Goal: Transaction & Acquisition: Purchase product/service

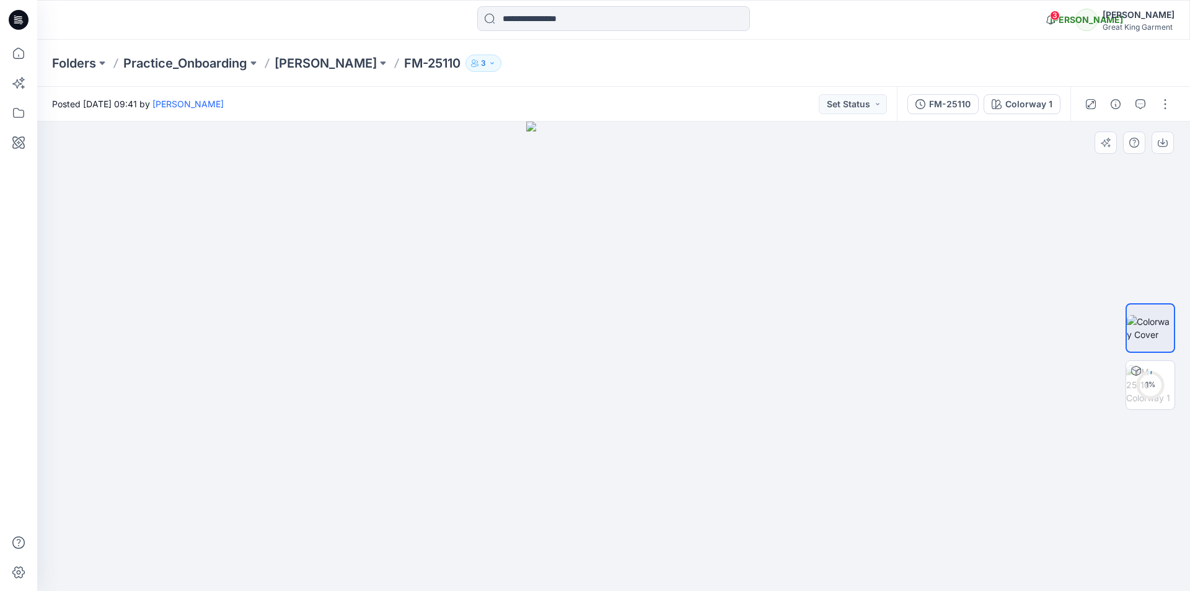
click at [837, 358] on div at bounding box center [613, 355] width 1153 height 469
drag, startPoint x: 962, startPoint y: 247, endPoint x: 993, endPoint y: 258, distance: 33.1
click at [962, 247] on div at bounding box center [613, 355] width 1153 height 469
click at [1142, 377] on circle at bounding box center [1150, 384] width 25 height 25
drag, startPoint x: 671, startPoint y: 353, endPoint x: 703, endPoint y: 325, distance: 41.7
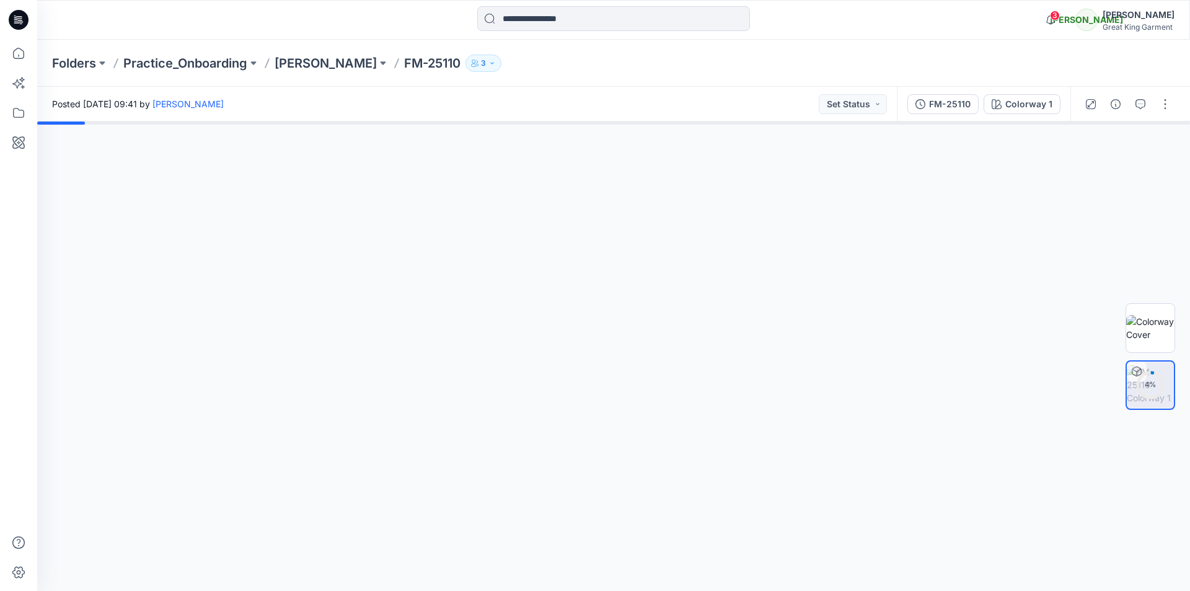
click at [716, 321] on div at bounding box center [613, 355] width 1153 height 469
drag, startPoint x: 541, startPoint y: 320, endPoint x: 591, endPoint y: 333, distance: 52.0
click at [607, 287] on div at bounding box center [613, 355] width 1153 height 469
click at [398, 337] on div at bounding box center [613, 355] width 1153 height 469
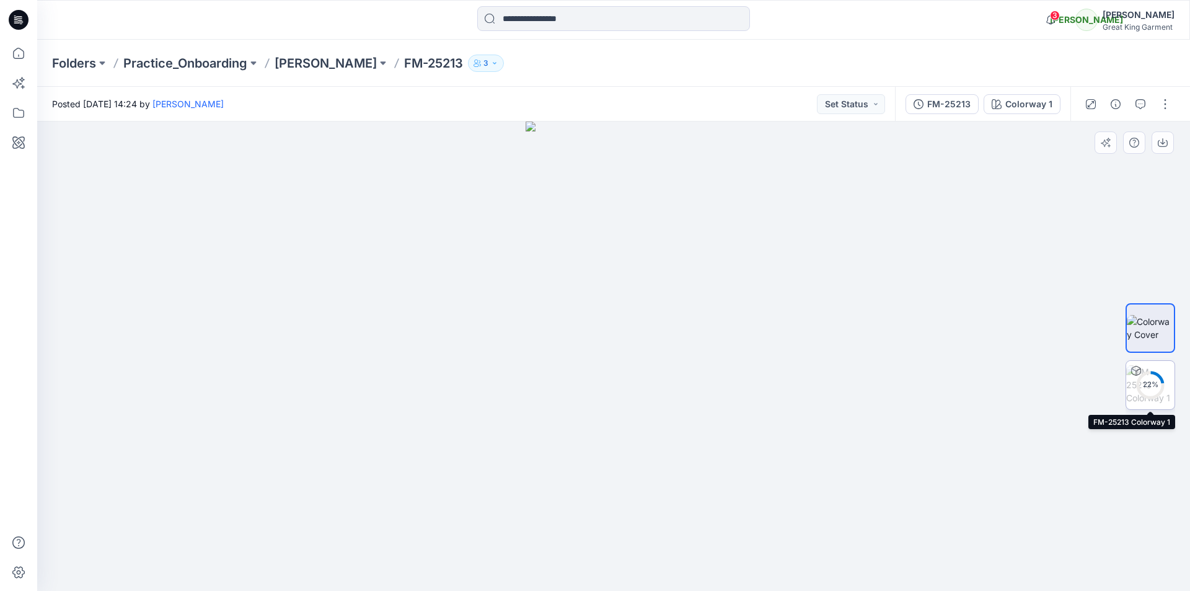
click at [1146, 385] on div "22 %" at bounding box center [1150, 384] width 30 height 11
